Goal: Transaction & Acquisition: Purchase product/service

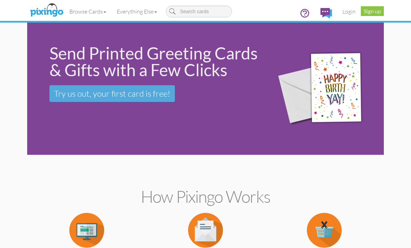
click at [344, 13] on link "Login" at bounding box center [349, 11] width 24 height 17
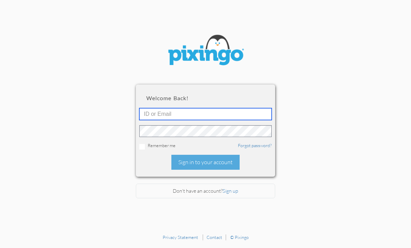
click at [226, 118] on input "text" at bounding box center [205, 114] width 132 height 12
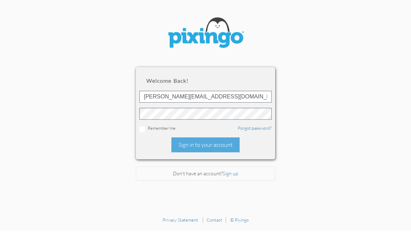
scroll to position [17, 0]
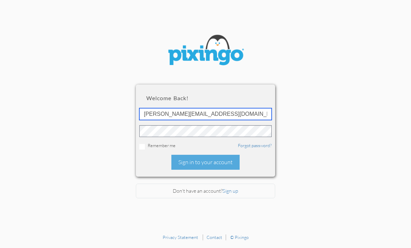
type input "Rachel@pinksandgreenstravel.com"
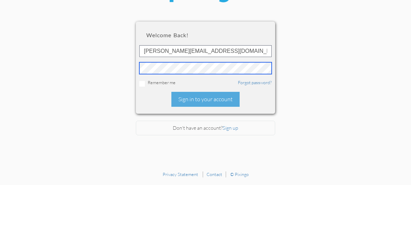
scroll to position [22, 0]
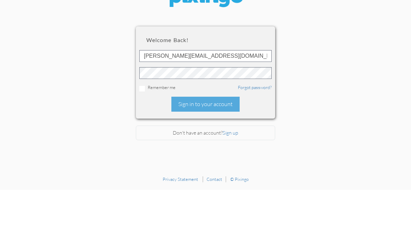
click at [229, 155] on div "Sign in to your account" at bounding box center [205, 162] width 68 height 15
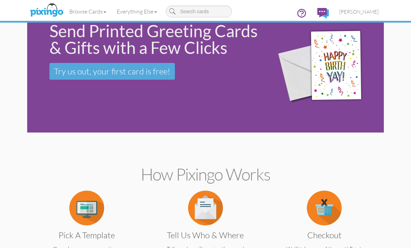
click at [369, 11] on span "[PERSON_NAME]" at bounding box center [358, 12] width 39 height 6
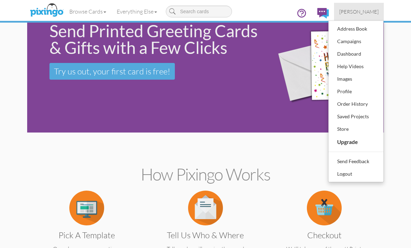
click at [366, 103] on div "Order History" at bounding box center [356, 104] width 41 height 10
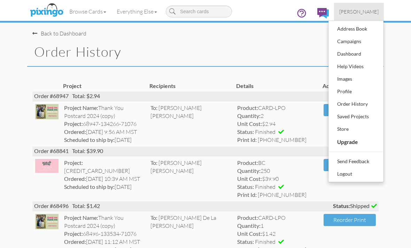
click at [363, 28] on div "Address Book" at bounding box center [356, 29] width 41 height 10
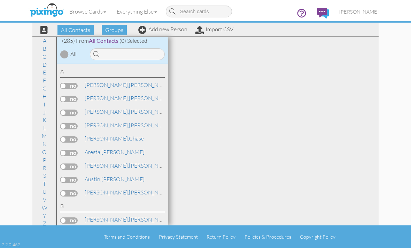
click at [46, 63] on link "D" at bounding box center [44, 65] width 11 height 8
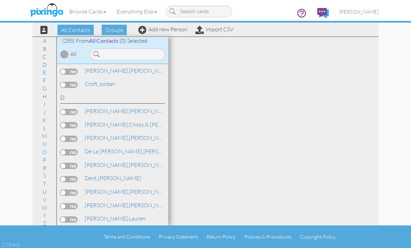
click at [130, 121] on link "[PERSON_NAME] & [PERSON_NAME]" at bounding box center [139, 125] width 110 height 8
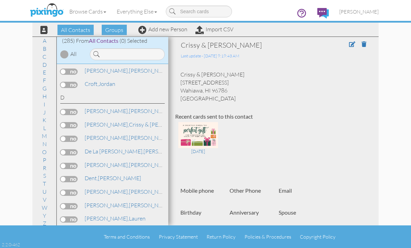
click at [368, 11] on span "[PERSON_NAME]" at bounding box center [358, 12] width 39 height 6
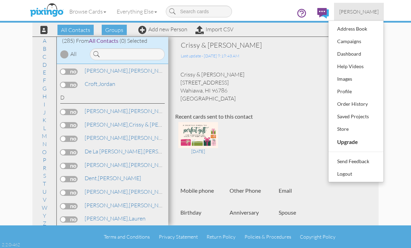
click at [367, 103] on div "Order History" at bounding box center [356, 104] width 41 height 10
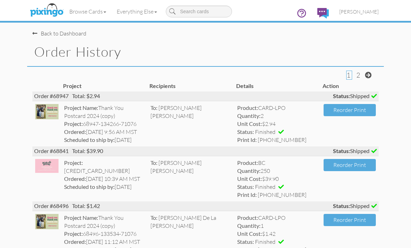
click at [351, 108] on button "Reorder Print" at bounding box center [350, 110] width 52 height 12
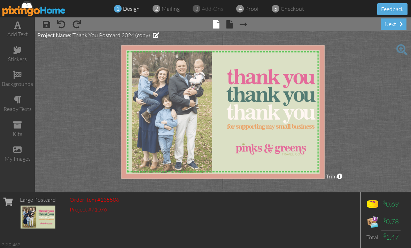
click at [392, 24] on div "next" at bounding box center [393, 23] width 25 height 11
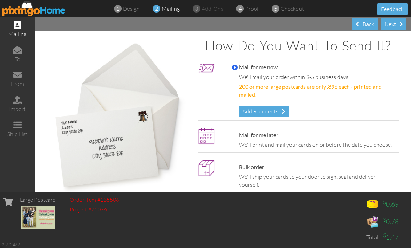
click at [262, 107] on div "Add Recipients" at bounding box center [264, 111] width 50 height 11
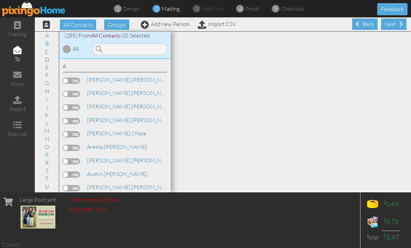
click at [44, 59] on link "D" at bounding box center [46, 59] width 11 height 8
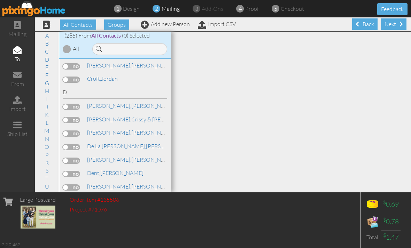
click at [73, 117] on label at bounding box center [71, 120] width 17 height 6
click at [0, 0] on input "checkbox" at bounding box center [0, 0] width 0 height 0
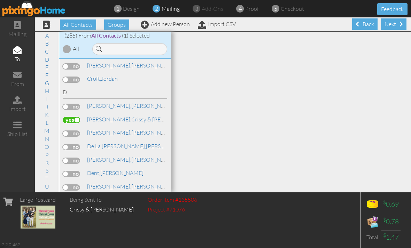
click at [400, 23] on span at bounding box center [401, 24] width 3 height 6
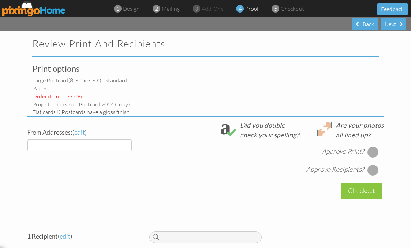
select select "object:3314"
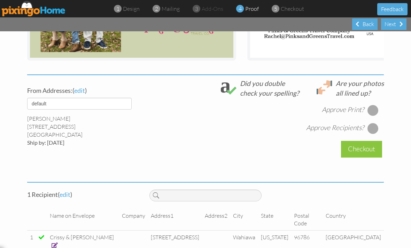
scroll to position [224, 0]
click at [372, 107] on div at bounding box center [373, 110] width 11 height 11
click at [373, 127] on div at bounding box center [373, 128] width 11 height 11
click at [367, 148] on div "Checkout" at bounding box center [361, 149] width 41 height 16
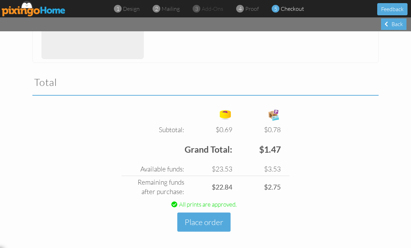
scroll to position [191, 0]
click at [214, 221] on button "Place order" at bounding box center [203, 223] width 53 height 19
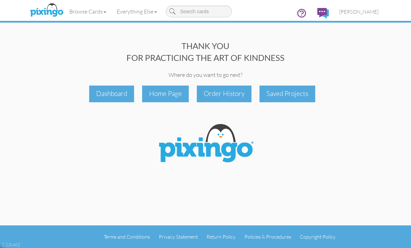
click at [226, 94] on div "Order History" at bounding box center [224, 94] width 55 height 16
